Goal: Information Seeking & Learning: Understand process/instructions

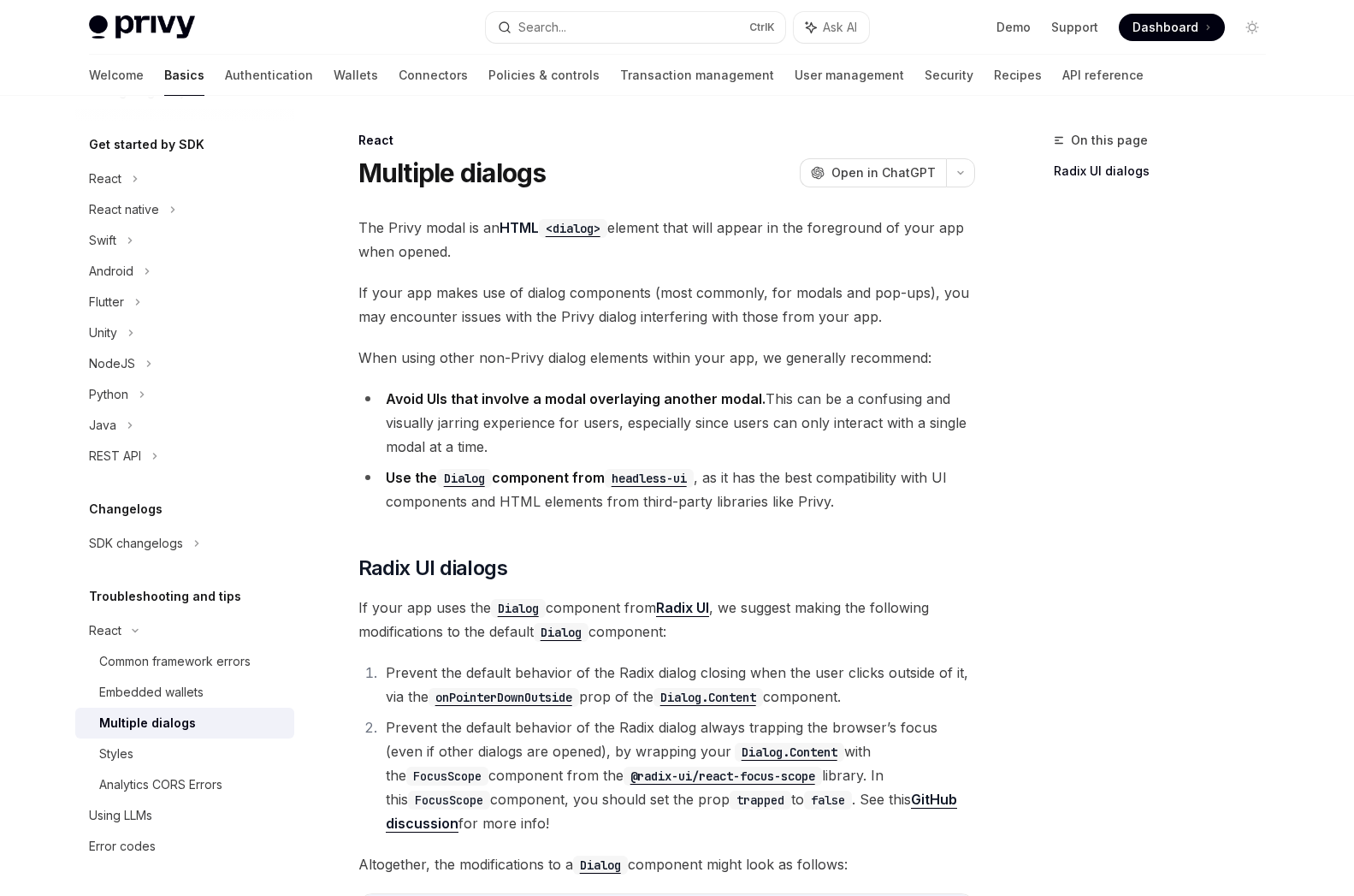
click at [952, 709] on ol "Prevent the default behavior of the Radix dialog closing when the user clicks o…" at bounding box center [667, 748] width 617 height 175
drag, startPoint x: 480, startPoint y: 528, endPoint x: 381, endPoint y: 186, distance: 356.0
click at [225, 81] on link "Authentication" at bounding box center [269, 75] width 88 height 41
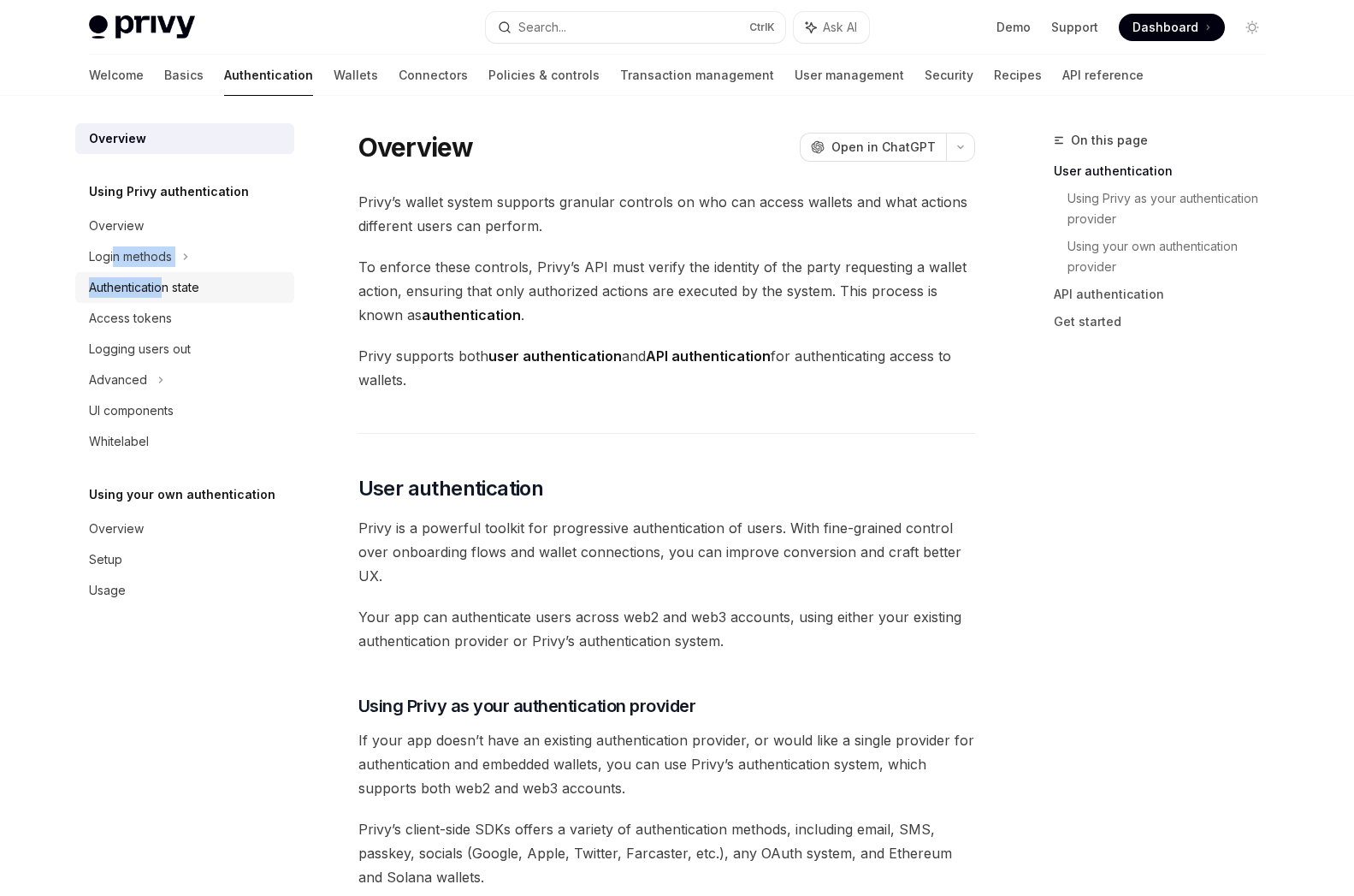
drag, startPoint x: 113, startPoint y: 249, endPoint x: 161, endPoint y: 287, distance: 61.2
click at [161, 287] on ul "Overview Login methods Authentication state Access tokens Logging users out Adv…" at bounding box center [185, 333] width 219 height 246
click at [146, 253] on div "Login methods" at bounding box center [130, 257] width 83 height 20
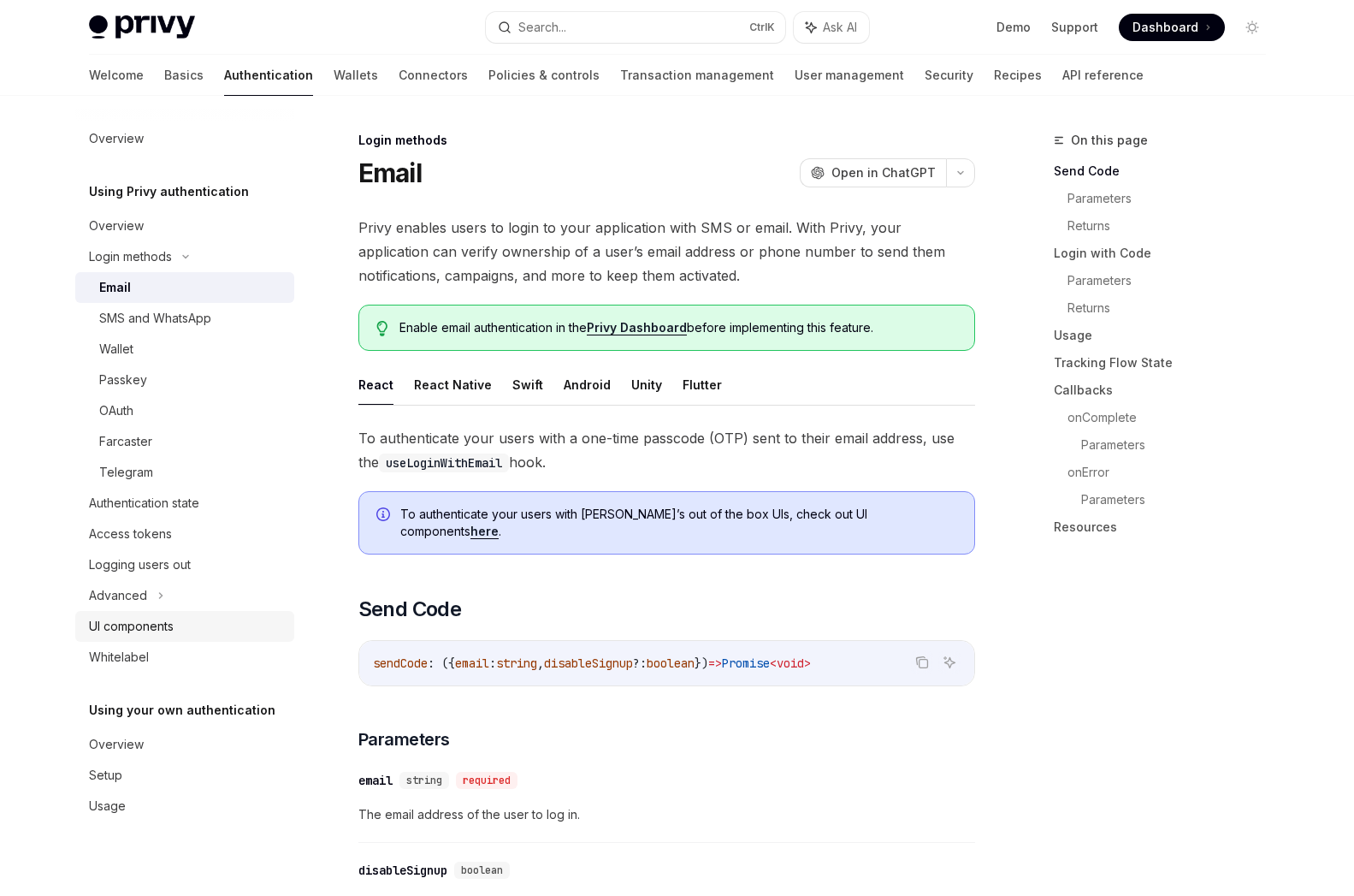
click at [143, 626] on div "UI components" at bounding box center [131, 626] width 85 height 20
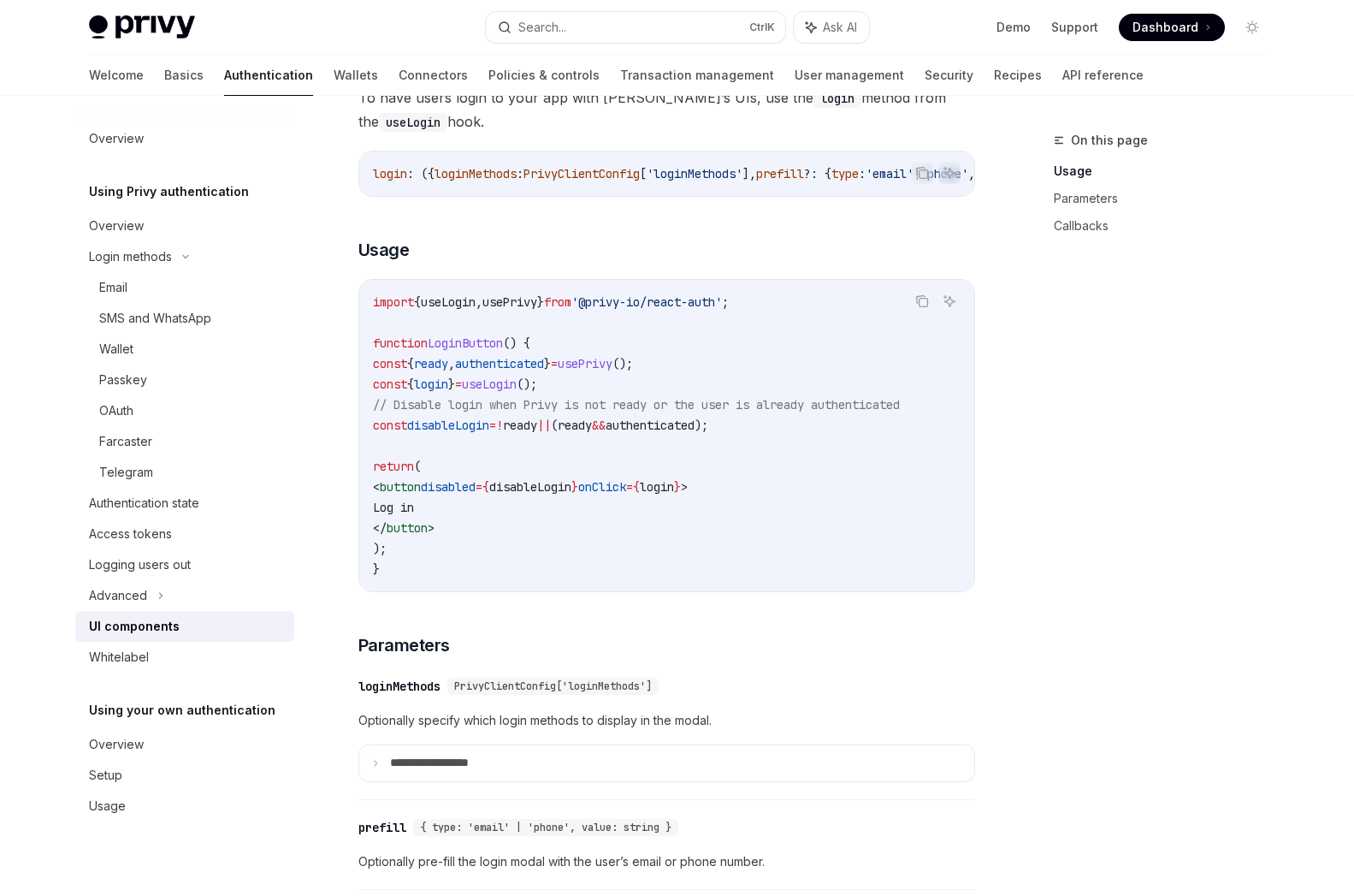
scroll to position [1026, 0]
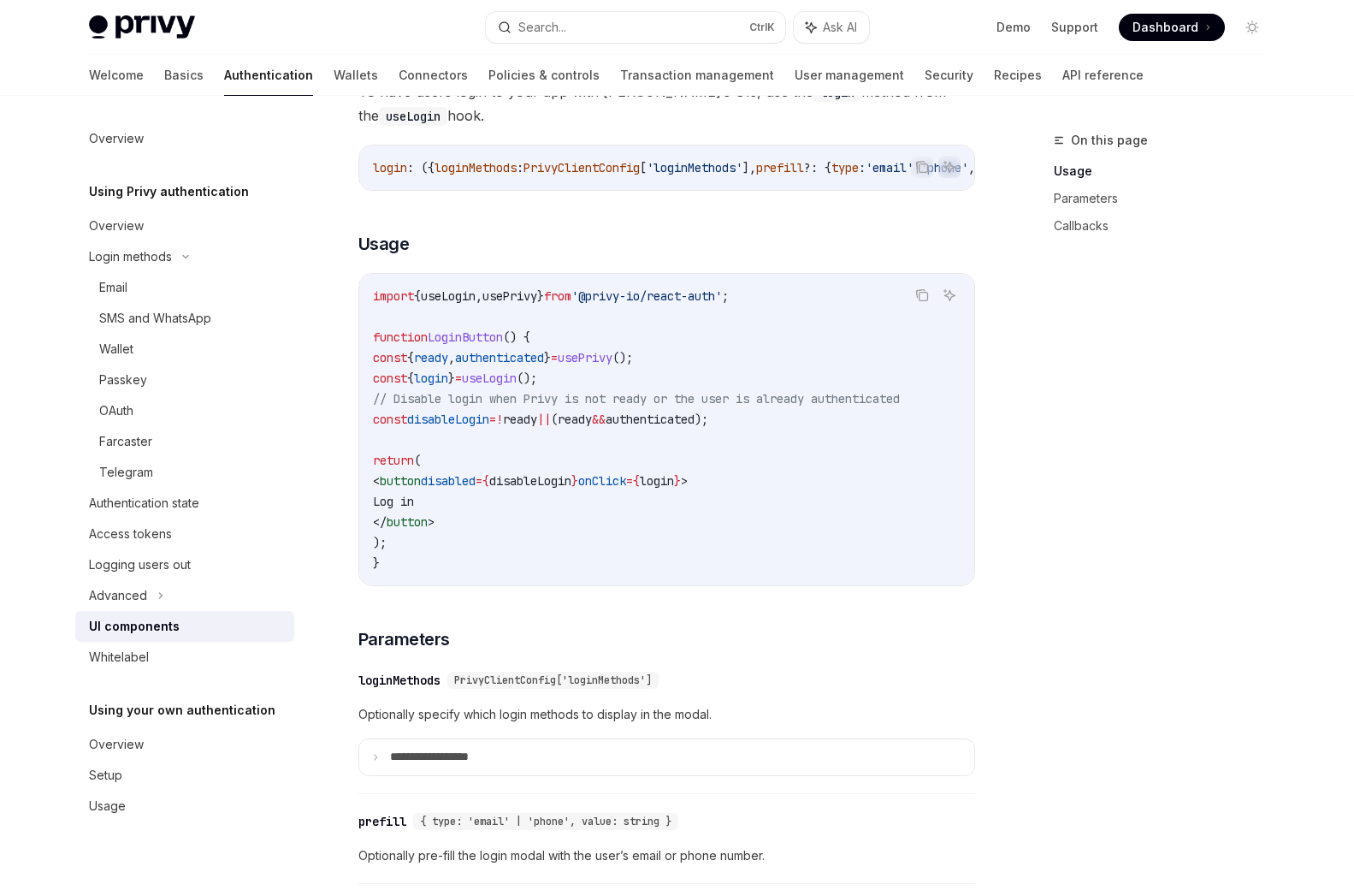
click at [1093, 570] on div "On this page Usage Parameters Callbacks" at bounding box center [1150, 513] width 260 height 766
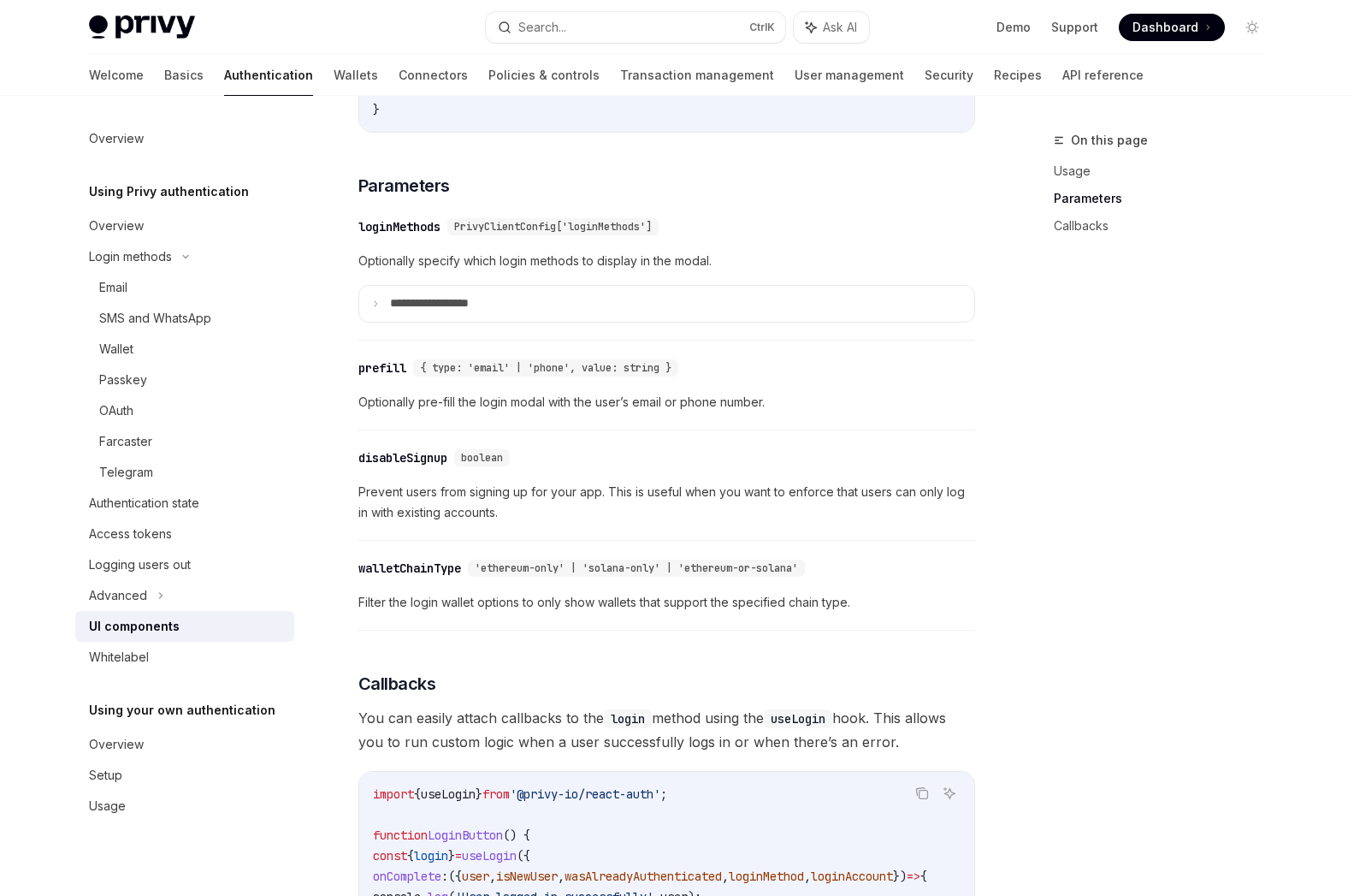
scroll to position [1191, 0]
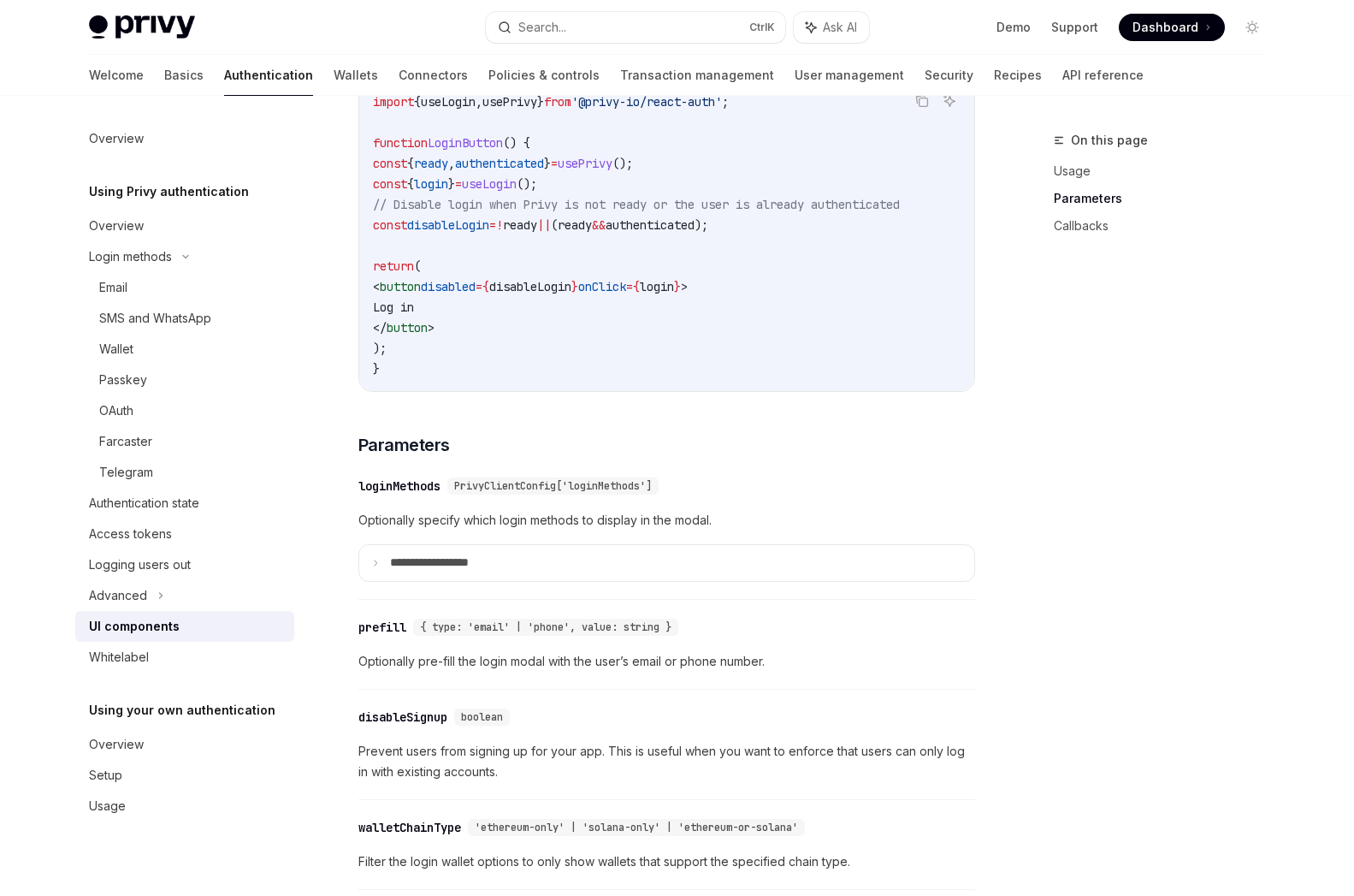
drag, startPoint x: 364, startPoint y: 583, endPoint x: 390, endPoint y: 368, distance: 216.6
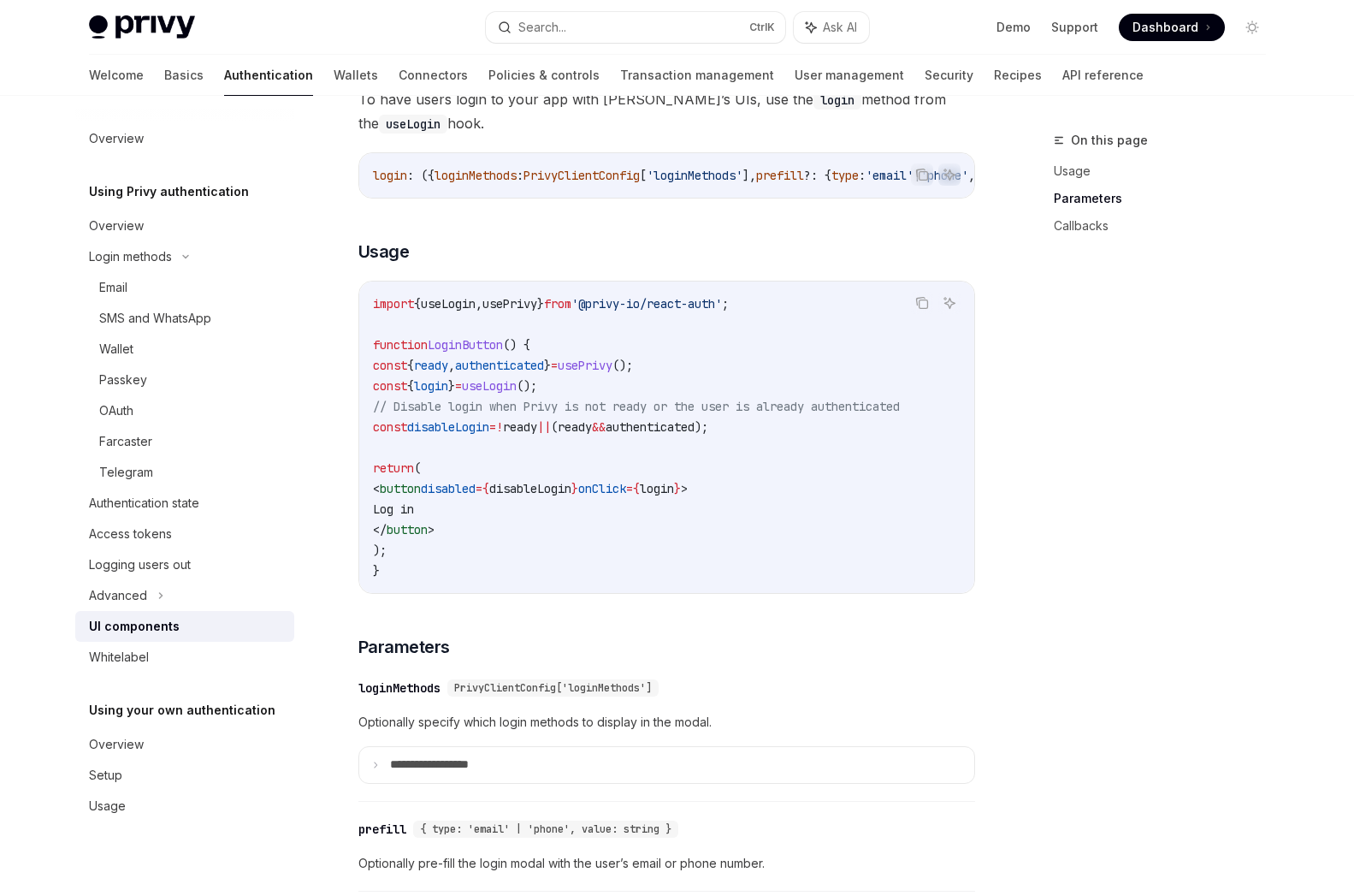
drag, startPoint x: 641, startPoint y: 600, endPoint x: 630, endPoint y: 487, distance: 113.5
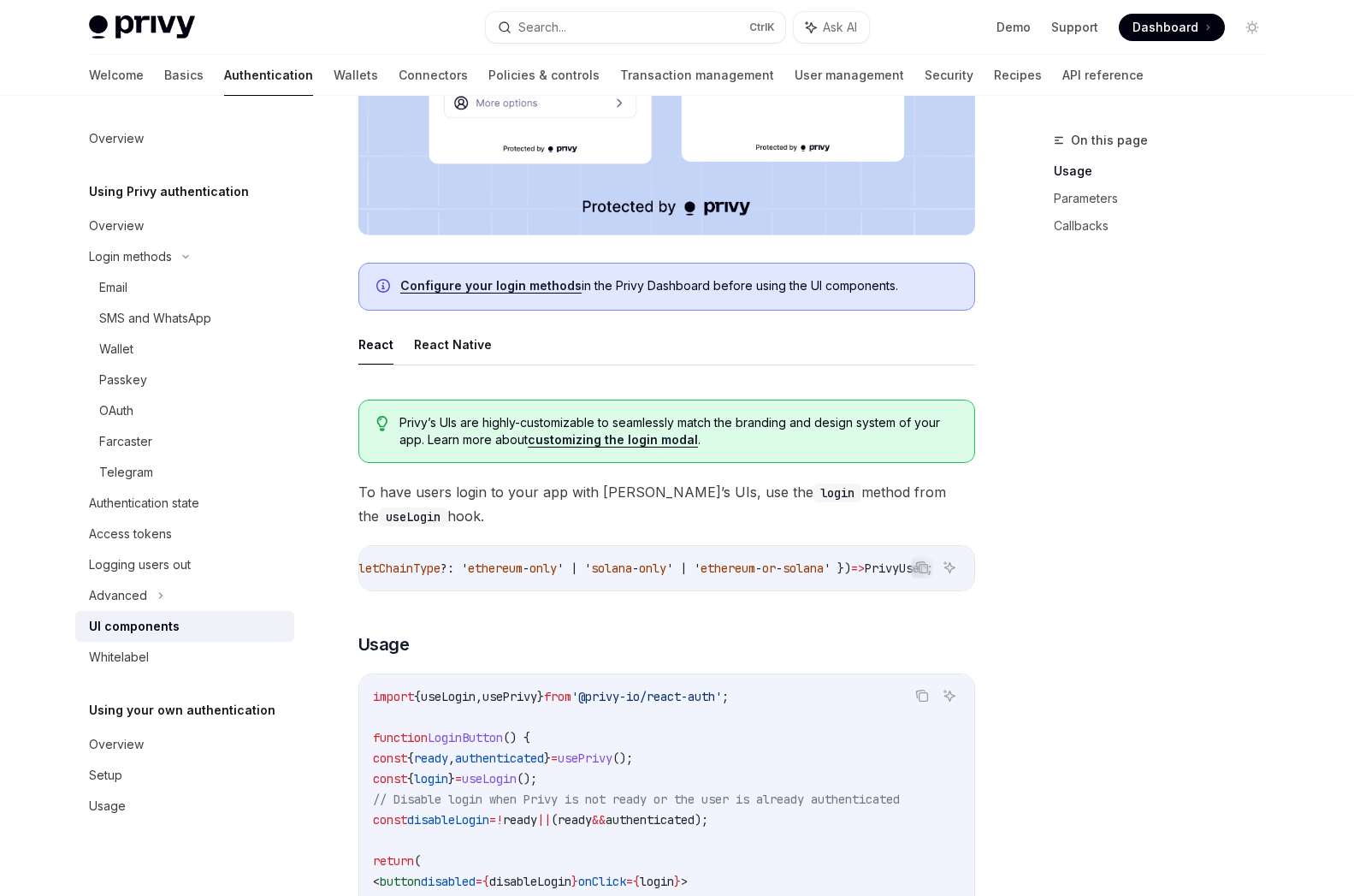
scroll to position [457, 0]
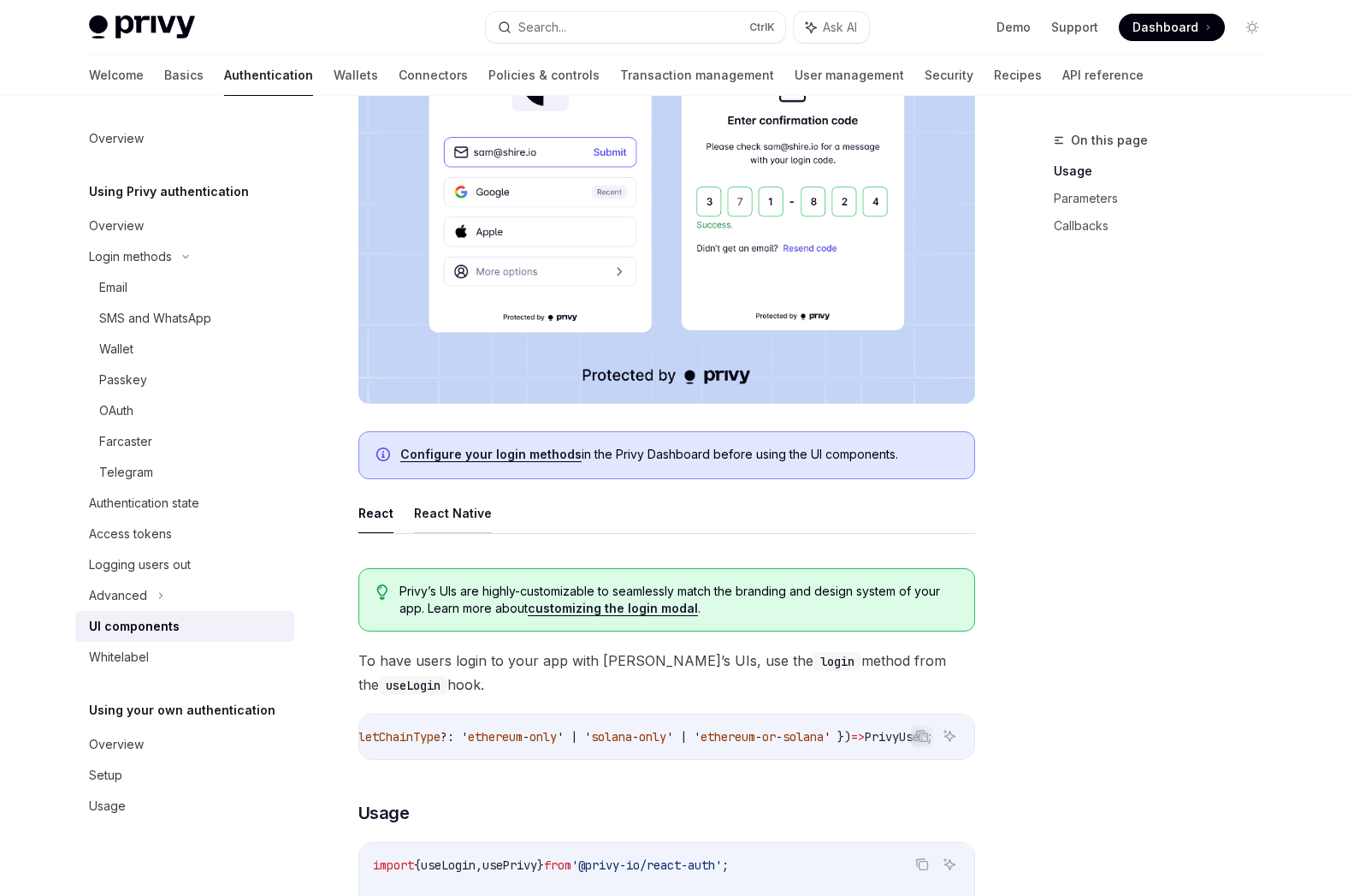
click at [453, 507] on button "React Native" at bounding box center [453, 512] width 78 height 40
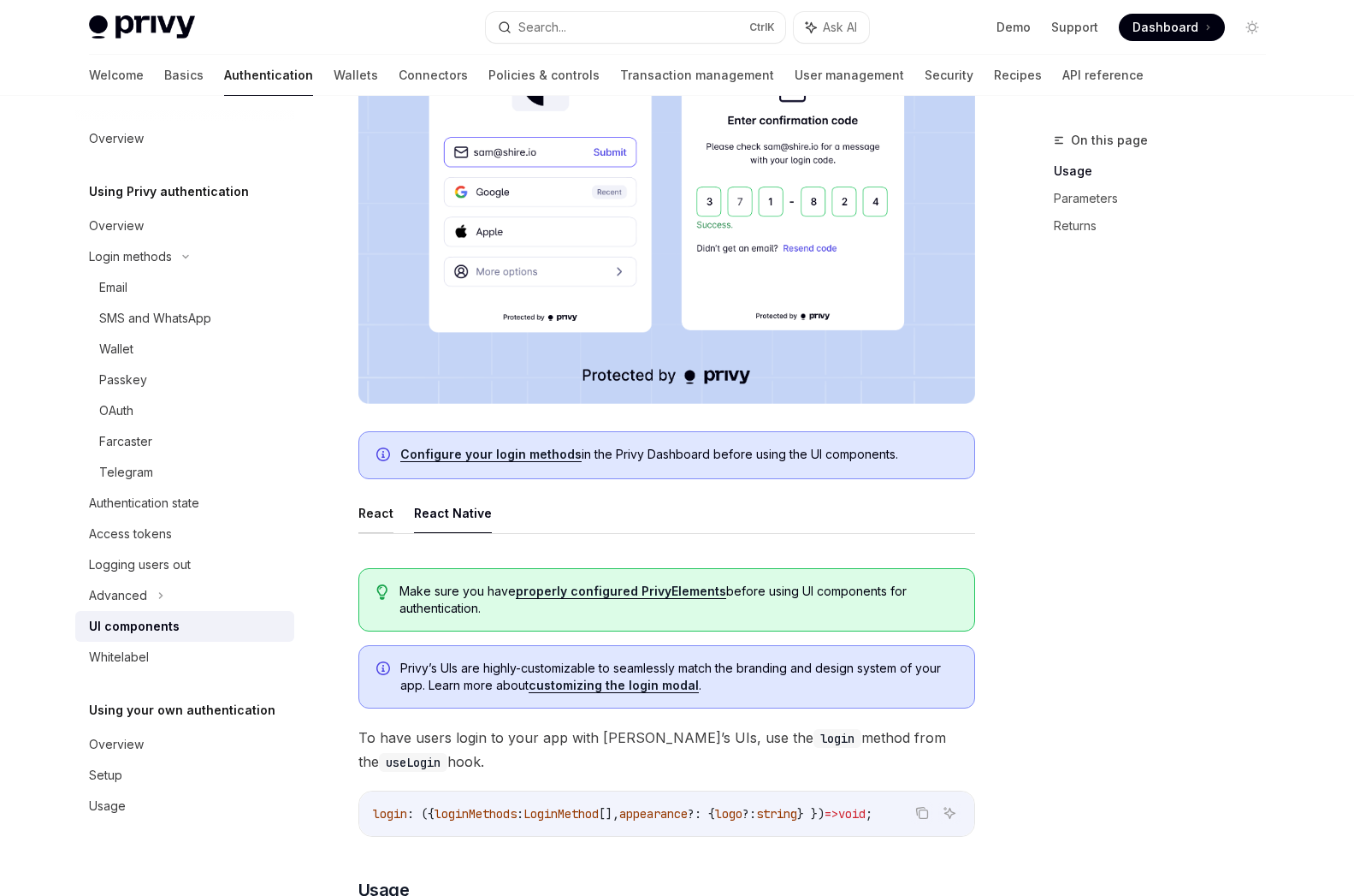
click at [371, 521] on button "React" at bounding box center [376, 512] width 35 height 40
type textarea "*"
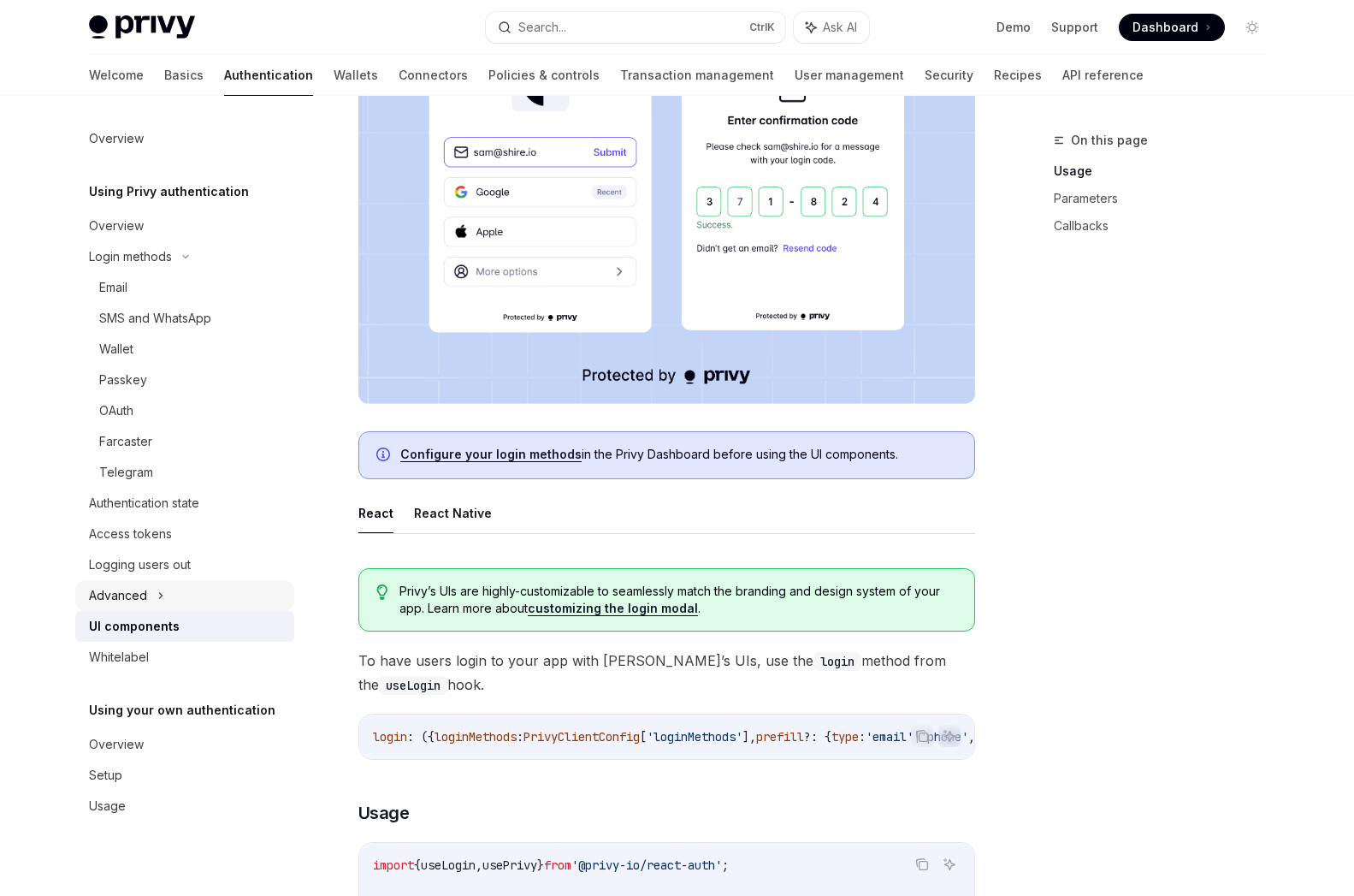
click at [170, 605] on div "Advanced" at bounding box center [185, 595] width 219 height 31
